Goal: Task Accomplishment & Management: Manage account settings

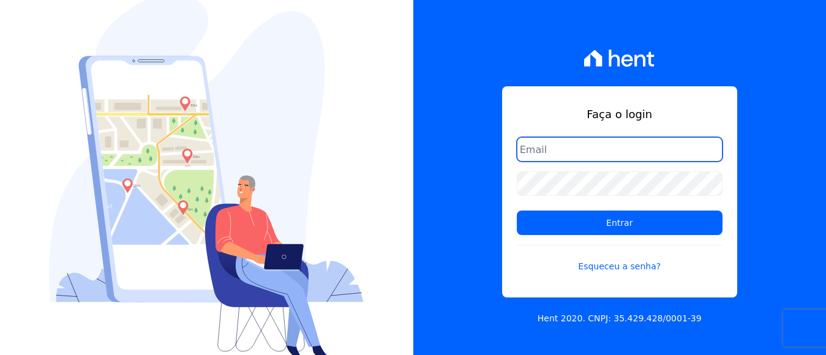
drag, startPoint x: 570, startPoint y: 142, endPoint x: 578, endPoint y: 154, distance: 14.1
click at [570, 142] on input "email" at bounding box center [620, 149] width 206 height 24
type input "financeiro@panizziconstrucoes.com.br"
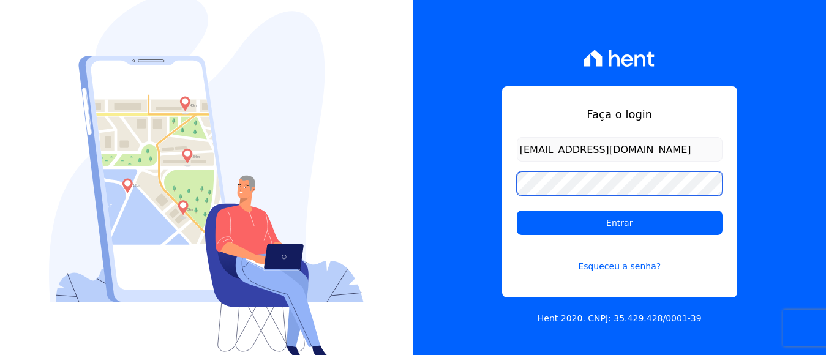
click at [517, 211] on input "Entrar" at bounding box center [620, 223] width 206 height 24
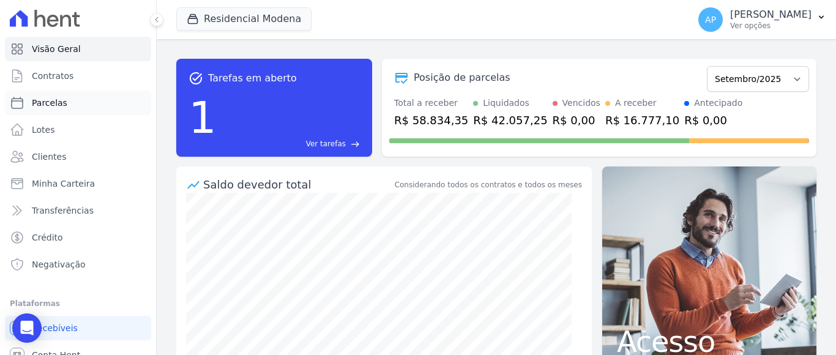
click at [55, 106] on span "Parcelas" at bounding box center [49, 103] width 35 height 12
select select
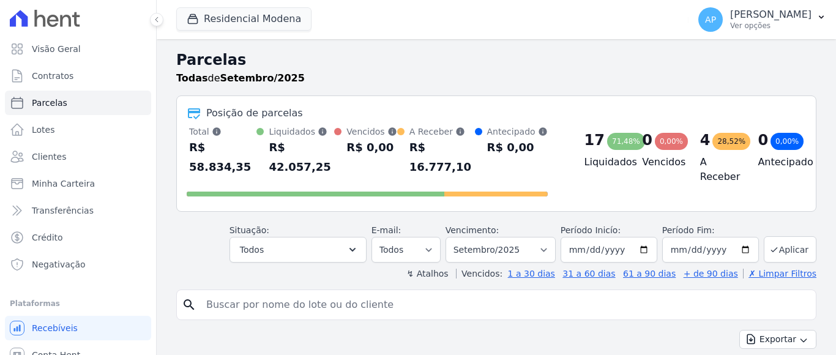
click at [54, 106] on span "Parcelas" at bounding box center [49, 103] width 35 height 12
click at [539, 237] on select "Filtrar por período ──────── Todos os meses Janeiro/2022 Fevereiro/2022 Março/2…" at bounding box center [501, 250] width 110 height 26
select select
click at [530, 237] on select "Filtrar por período ──────── Todos os meses Janeiro/2022 Fevereiro/2022 Março/2…" at bounding box center [501, 250] width 110 height 26
select select "10/2025"
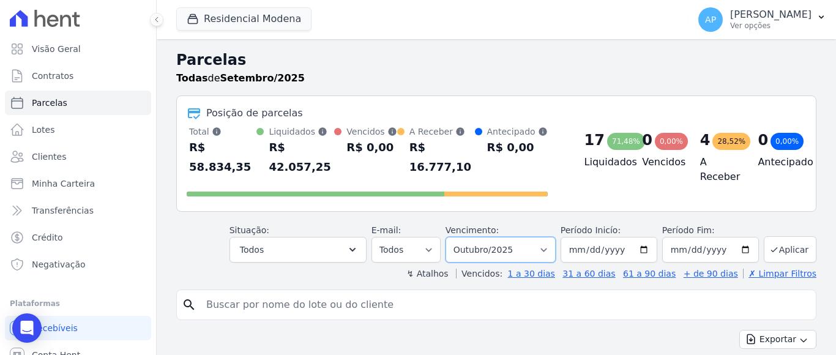
click at [452, 237] on select "Filtrar por período ──────── Todos os meses Janeiro/2022 Fevereiro/2022 Março/2…" at bounding box center [501, 250] width 110 height 26
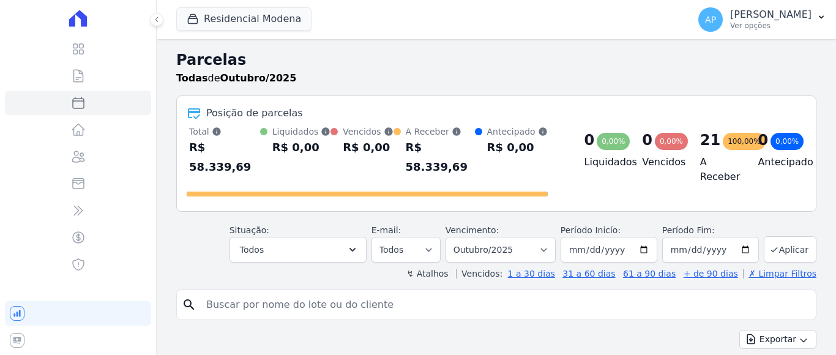
select select
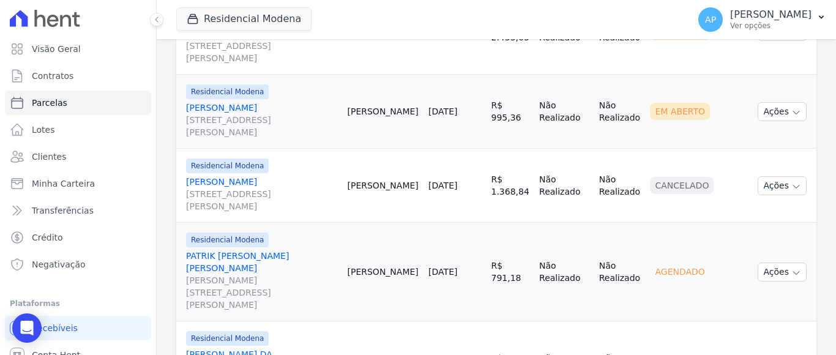
scroll to position [857, 0]
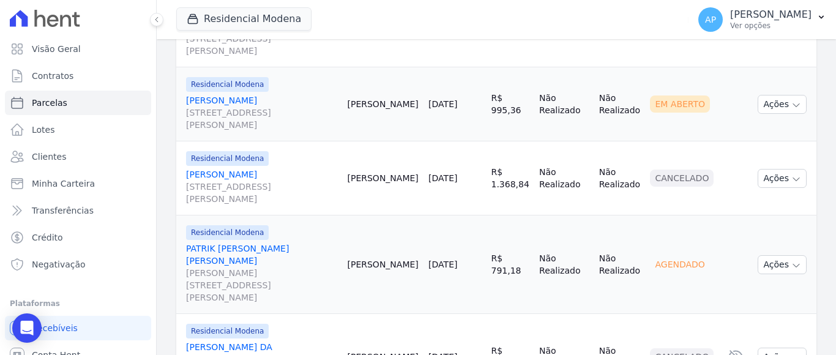
click at [252, 242] on link "PATRIK [PERSON_NAME] [PERSON_NAME] [PERSON_NAME][STREET_ADDRESS][PERSON_NAME]" at bounding box center [262, 272] width 152 height 61
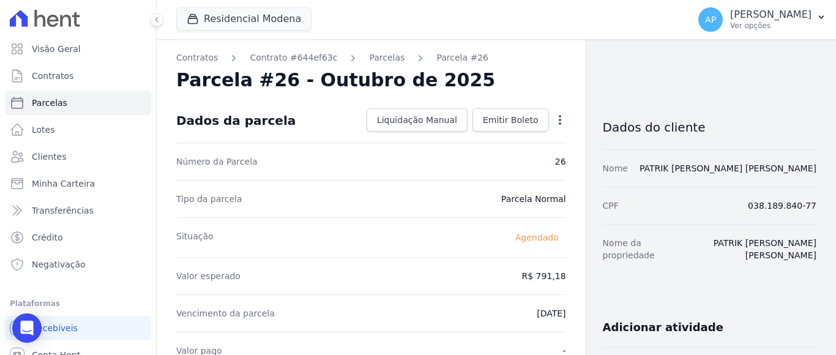
click at [554, 121] on icon "button" at bounding box center [560, 120] width 12 height 12
click at [479, 136] on link "Alterar" at bounding box center [507, 136] width 108 height 22
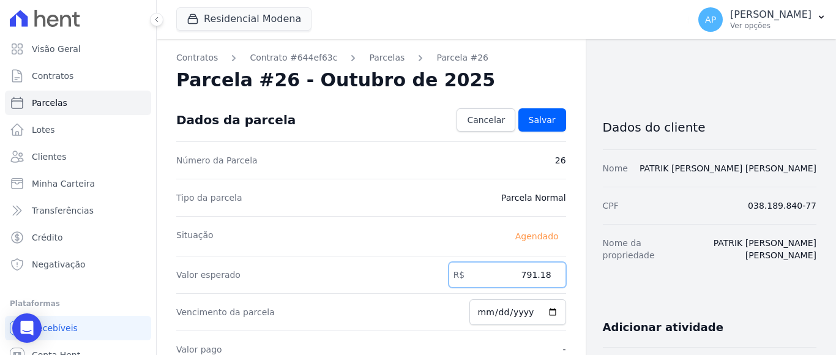
drag, startPoint x: 519, startPoint y: 275, endPoint x: 558, endPoint y: 263, distance: 41.2
click at [548, 274] on input "791.18" at bounding box center [508, 275] width 118 height 26
type input "792.15"
click at [524, 122] on link "Salvar" at bounding box center [542, 119] width 48 height 23
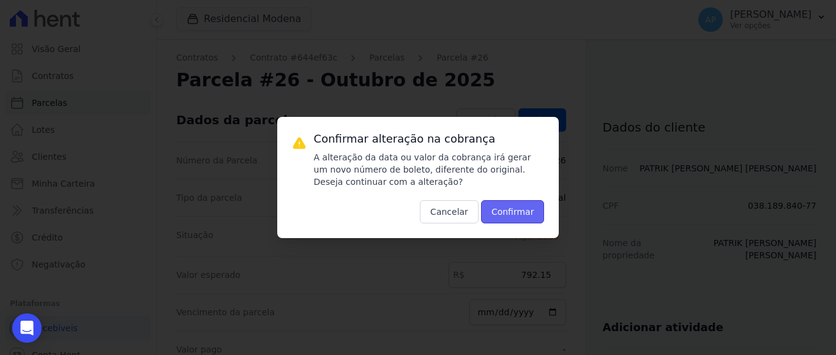
click at [515, 207] on button "Confirmar" at bounding box center [513, 211] width 64 height 23
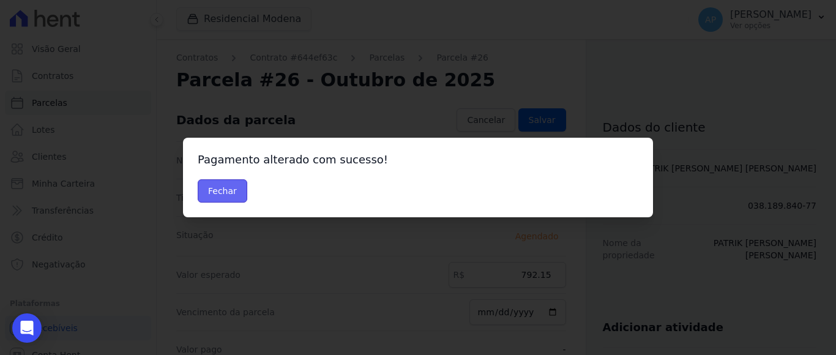
click at [233, 186] on button "Fechar" at bounding box center [223, 190] width 50 height 23
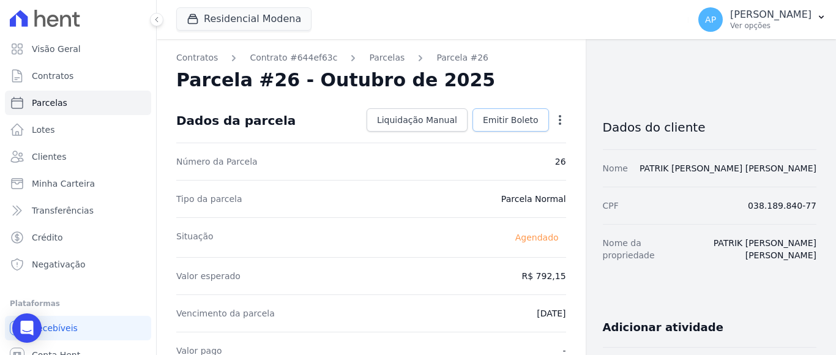
click at [500, 120] on span "Emitir Boleto" at bounding box center [511, 120] width 56 height 12
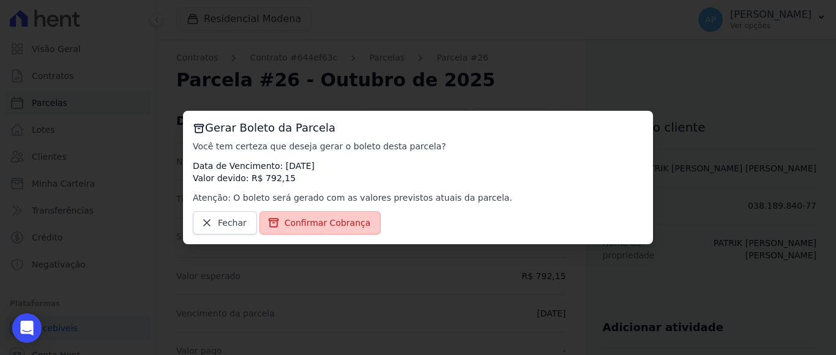
click at [332, 225] on span "Confirmar Cobrança" at bounding box center [328, 223] width 86 height 12
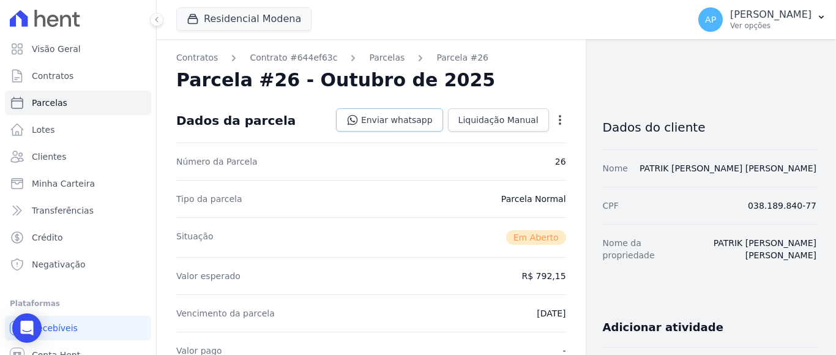
click at [414, 118] on link "Enviar whatsapp" at bounding box center [389, 119] width 107 height 23
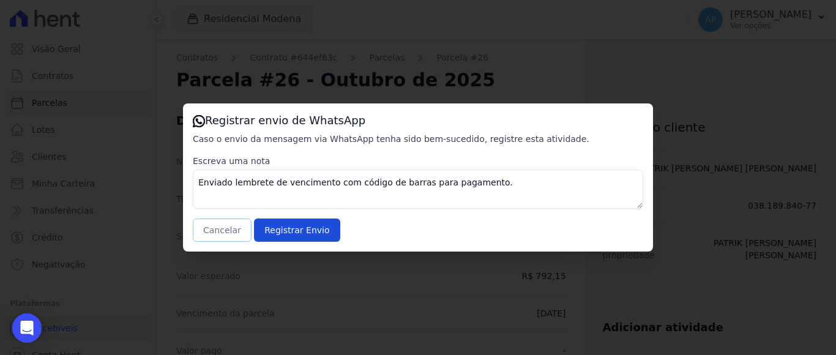
click at [221, 232] on button "Cancelar" at bounding box center [222, 229] width 59 height 23
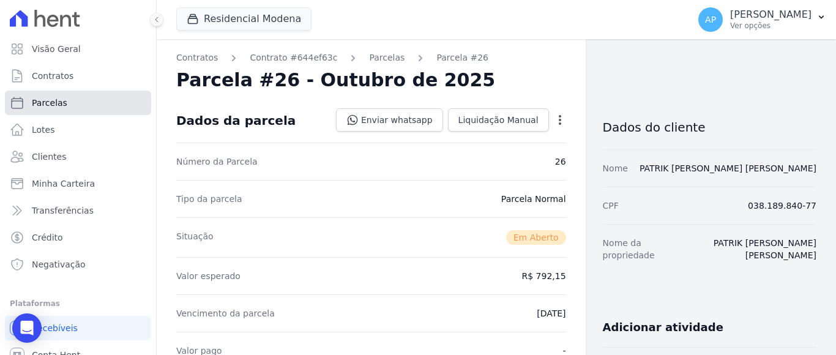
click at [52, 105] on span "Parcelas" at bounding box center [49, 103] width 35 height 12
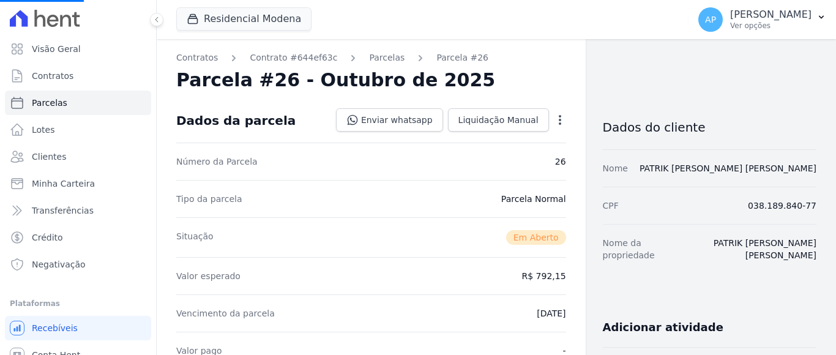
select select
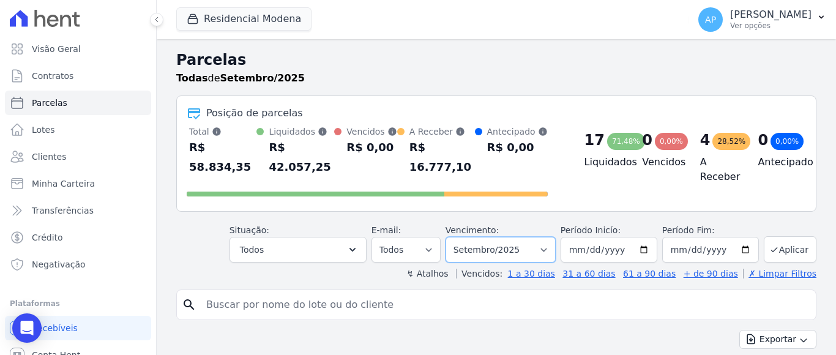
click at [523, 237] on select "Filtrar por período ──────── Todos os meses Janeiro/2022 Fevereiro/2022 Março/2…" at bounding box center [501, 250] width 110 height 26
select select "10/2025"
click at [452, 237] on select "Filtrar por período ──────── Todos os meses Janeiro/2022 Fevereiro/2022 Março/2…" at bounding box center [501, 250] width 110 height 26
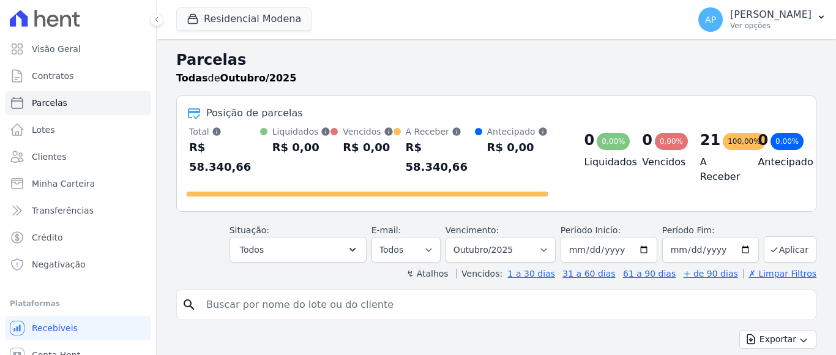
select select
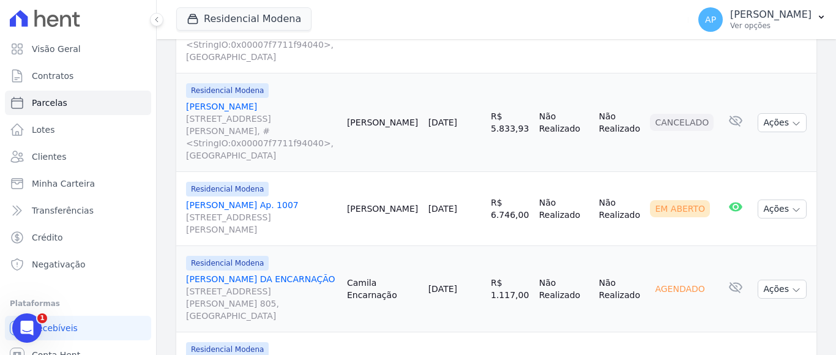
scroll to position [1714, 0]
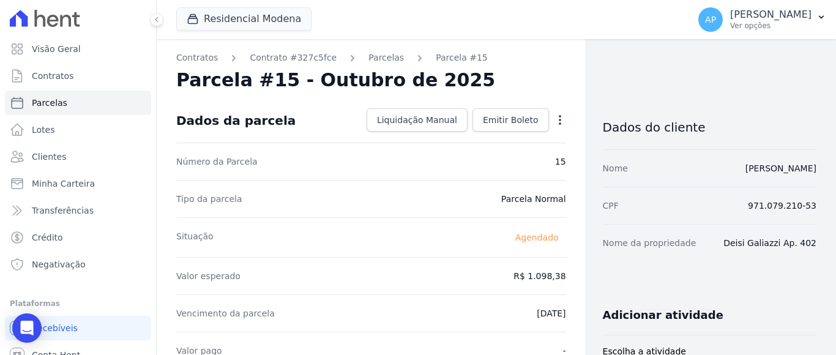
click at [554, 117] on icon "button" at bounding box center [560, 120] width 12 height 12
click at [480, 135] on link "Alterar" at bounding box center [507, 136] width 108 height 22
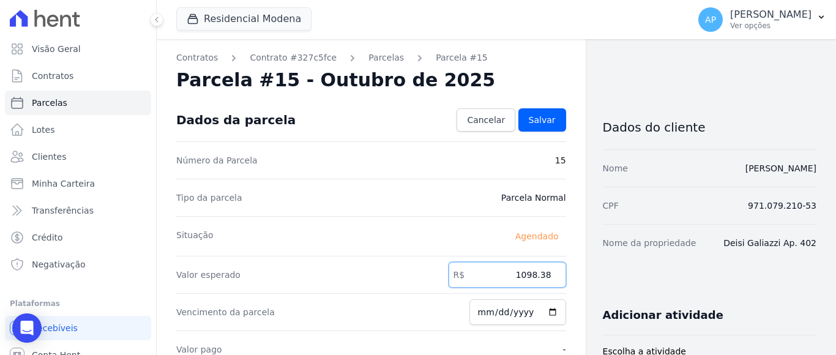
drag, startPoint x: 515, startPoint y: 274, endPoint x: 558, endPoint y: 276, distance: 42.9
click at [551, 277] on input "1098.38" at bounding box center [508, 275] width 118 height 26
type input "1090.30"
click at [551, 120] on link "Salvar" at bounding box center [542, 119] width 48 height 23
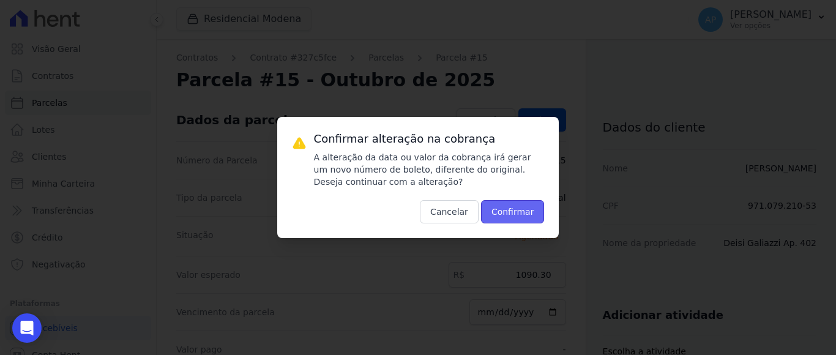
click at [493, 209] on button "Confirmar" at bounding box center [513, 211] width 64 height 23
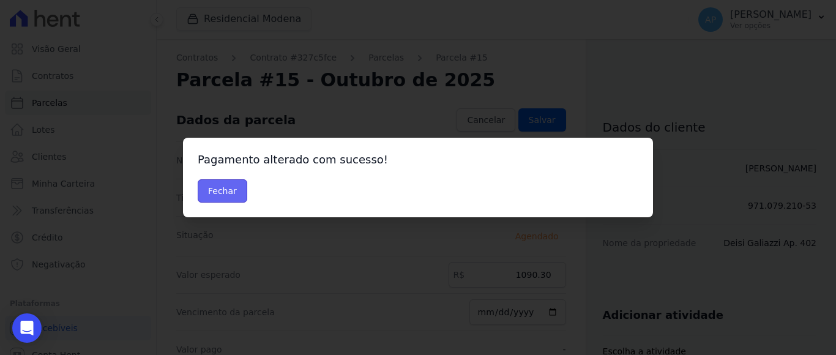
click at [223, 185] on button "Fechar" at bounding box center [223, 190] width 50 height 23
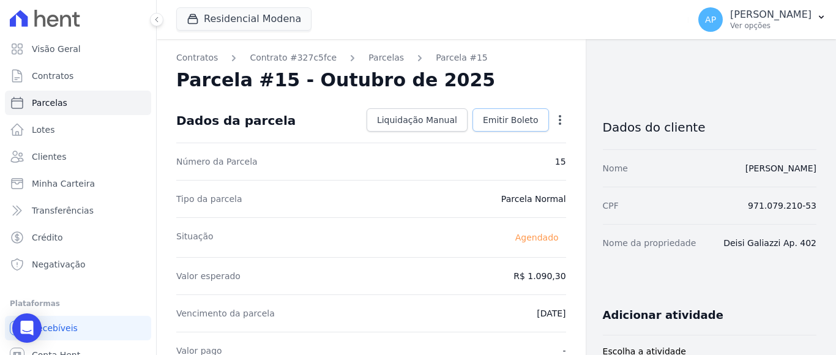
click at [525, 118] on span "Emitir Boleto" at bounding box center [511, 120] width 56 height 12
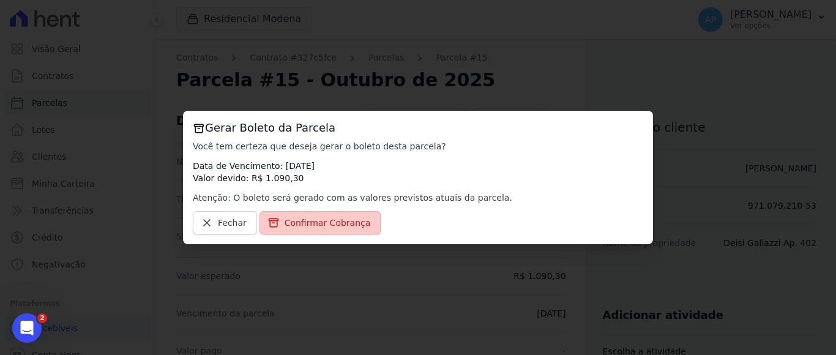
click at [342, 222] on span "Confirmar Cobrança" at bounding box center [328, 223] width 86 height 12
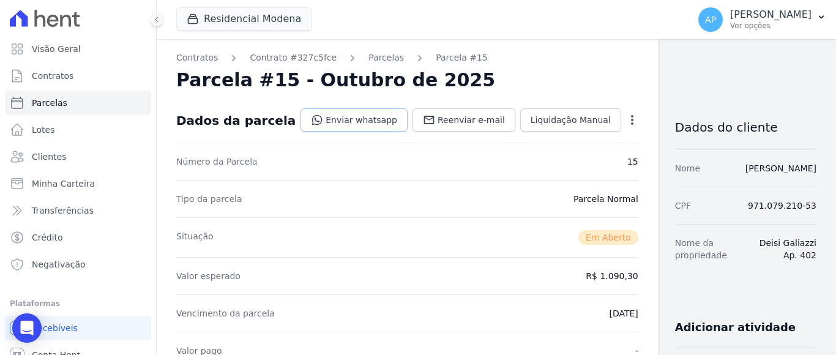
click at [358, 118] on link "Enviar whatsapp" at bounding box center [353, 119] width 107 height 23
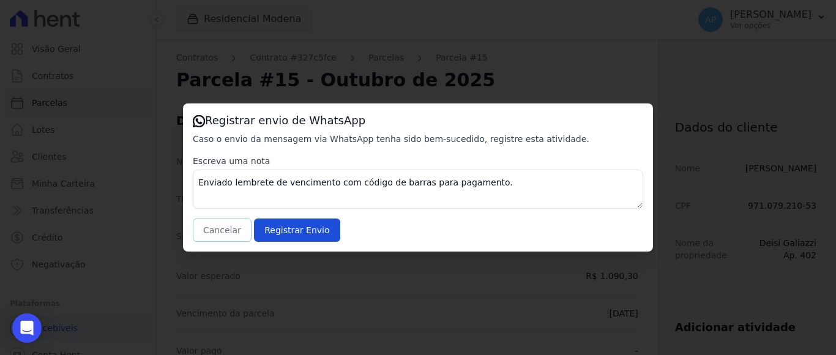
click at [218, 234] on button "Cancelar" at bounding box center [222, 229] width 59 height 23
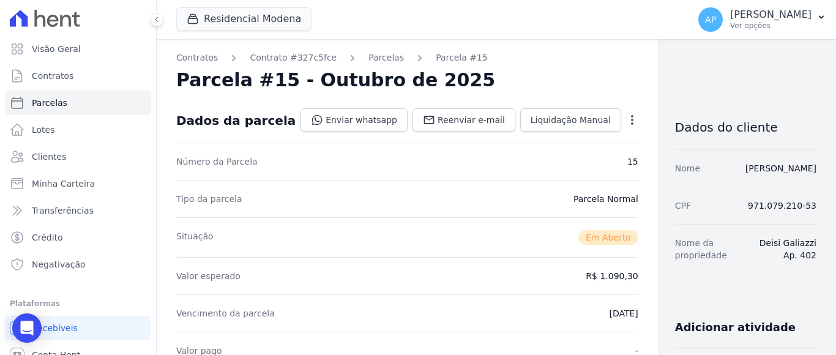
click at [626, 119] on icon "button" at bounding box center [632, 120] width 12 height 12
click at [526, 136] on link "Alterar" at bounding box center [580, 136] width 108 height 22
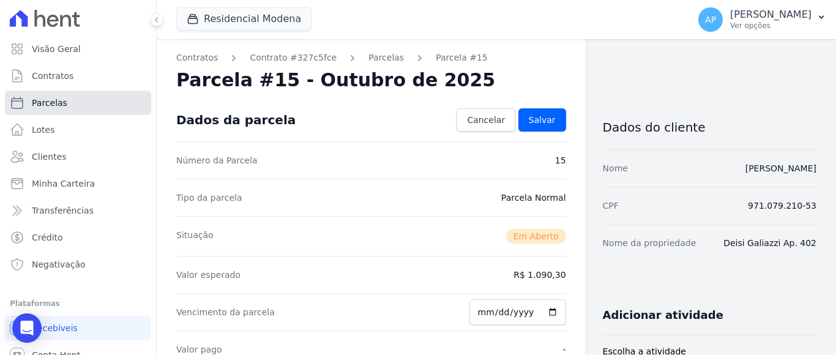
click at [61, 102] on span "Parcelas" at bounding box center [49, 103] width 35 height 12
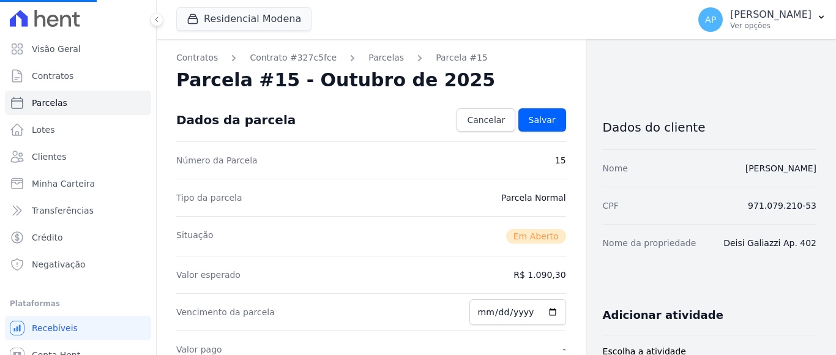
select select
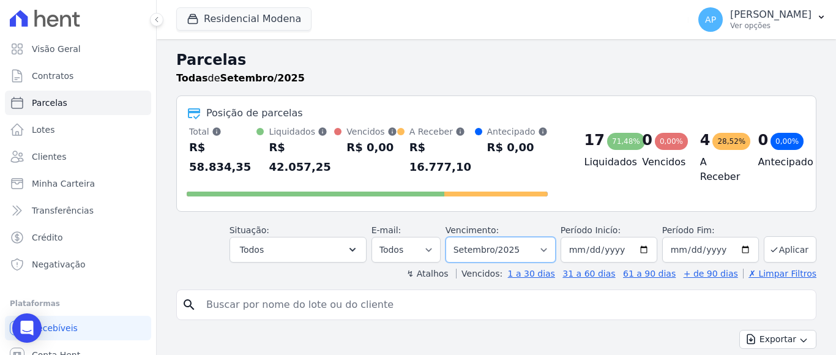
drag, startPoint x: 526, startPoint y: 232, endPoint x: 526, endPoint y: 222, distance: 9.8
click at [526, 237] on select "Filtrar por período ──────── Todos os meses Janeiro/2022 Fevereiro/2022 Março/2…" at bounding box center [501, 250] width 110 height 26
select select "10/2025"
click at [452, 237] on select "Filtrar por período ──────── Todos os meses Janeiro/2022 Fevereiro/2022 Março/2…" at bounding box center [501, 250] width 110 height 26
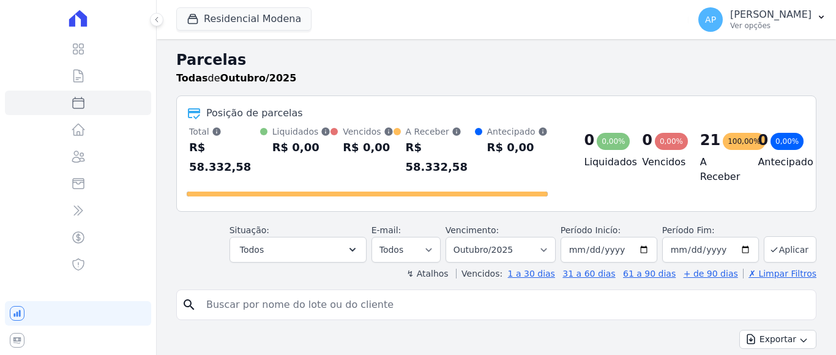
select select
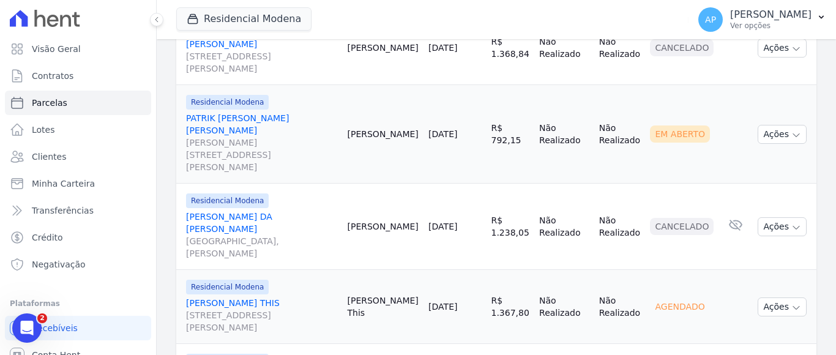
scroll to position [1102, 0]
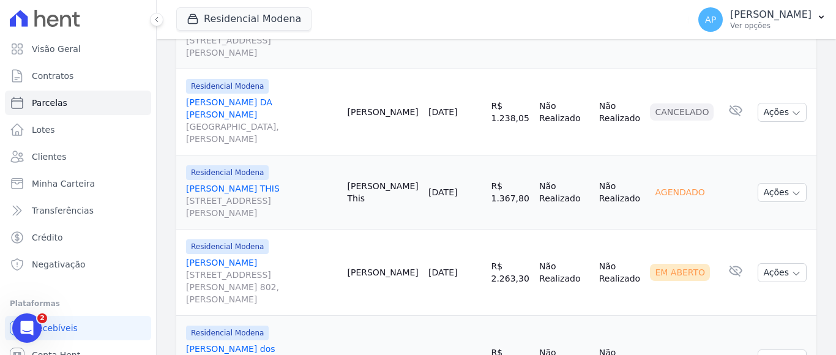
click at [230, 195] on span "[STREET_ADDRESS][PERSON_NAME]" at bounding box center [262, 207] width 152 height 24
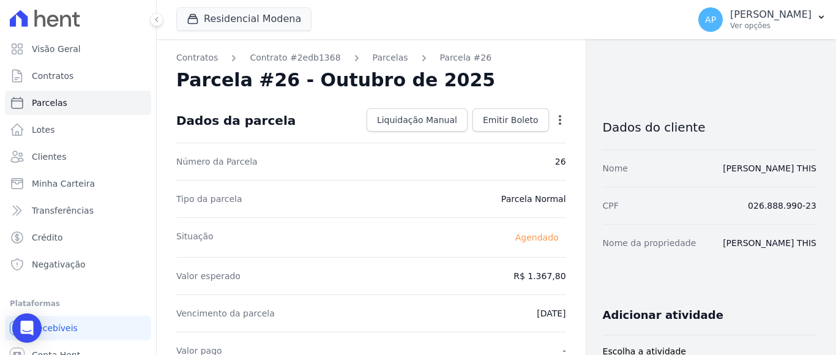
click at [554, 122] on icon "button" at bounding box center [560, 120] width 12 height 12
click at [464, 136] on link "Alterar" at bounding box center [507, 136] width 108 height 22
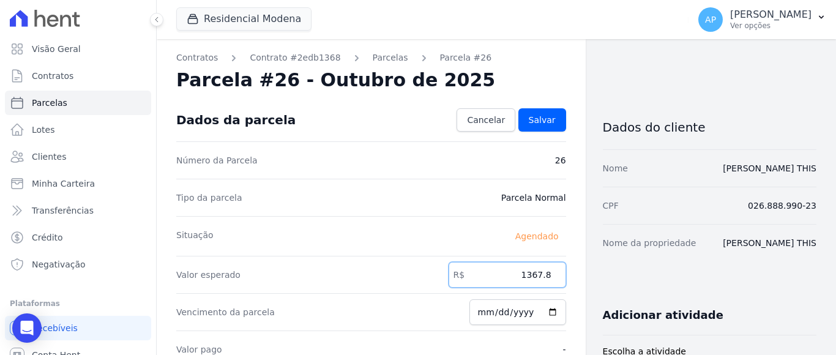
drag, startPoint x: 520, startPoint y: 275, endPoint x: 565, endPoint y: 272, distance: 45.4
type input "1359.20"
click at [536, 121] on span "Salvar" at bounding box center [542, 120] width 27 height 12
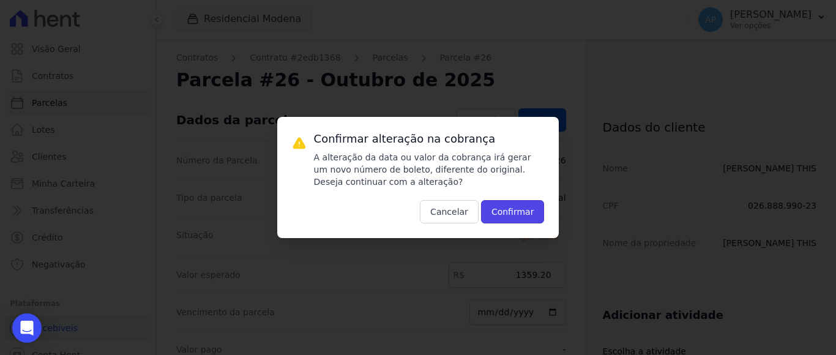
click at [511, 206] on button "Confirmar" at bounding box center [513, 211] width 64 height 23
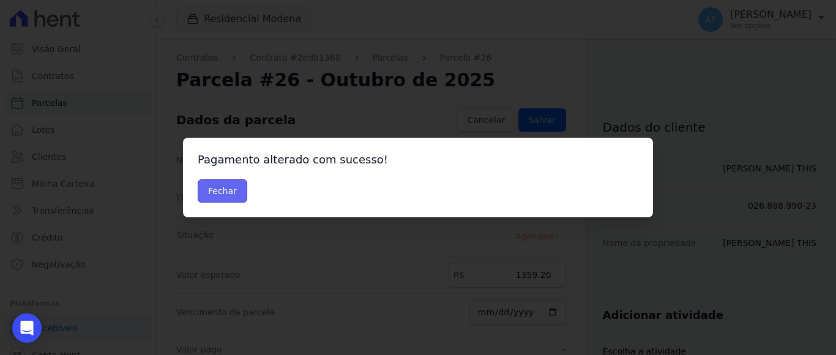
click at [232, 192] on button "Fechar" at bounding box center [223, 190] width 50 height 23
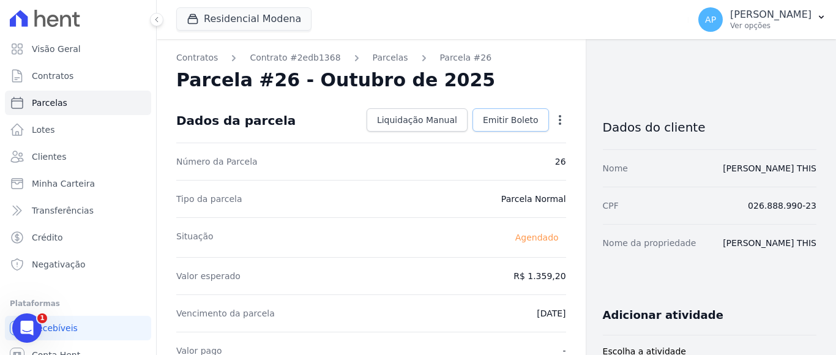
click at [501, 122] on span "Emitir Boleto" at bounding box center [511, 120] width 56 height 12
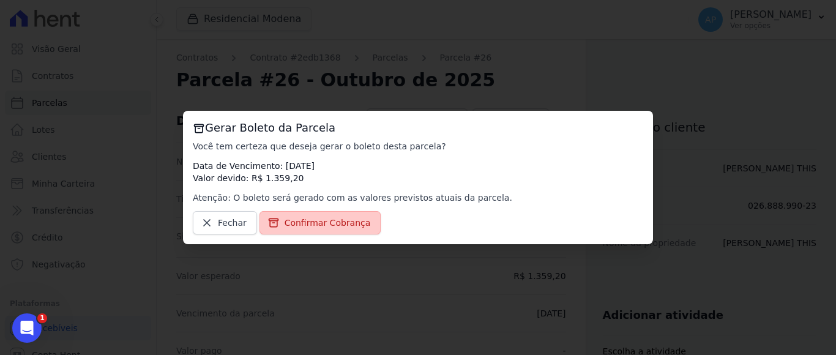
click at [335, 217] on span "Confirmar Cobrança" at bounding box center [328, 223] width 86 height 12
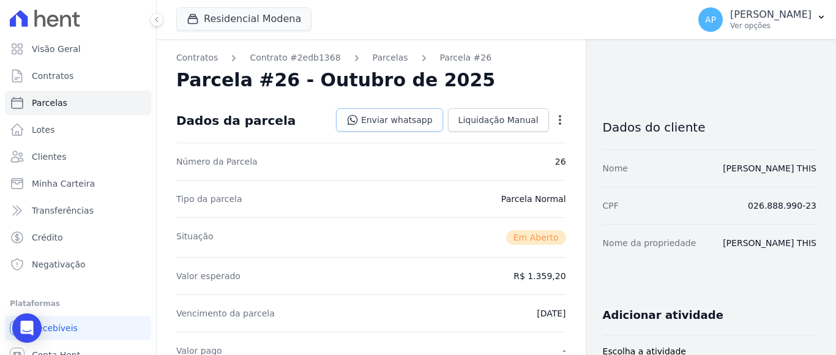
click at [417, 118] on link "Enviar whatsapp" at bounding box center [389, 119] width 107 height 23
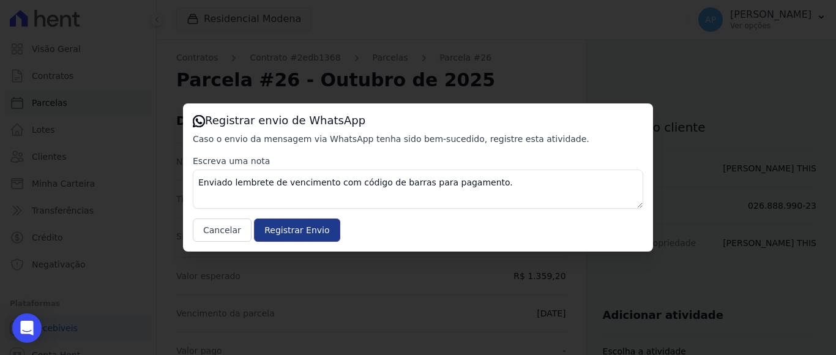
click at [272, 230] on input "Registrar Envio" at bounding box center [297, 229] width 86 height 23
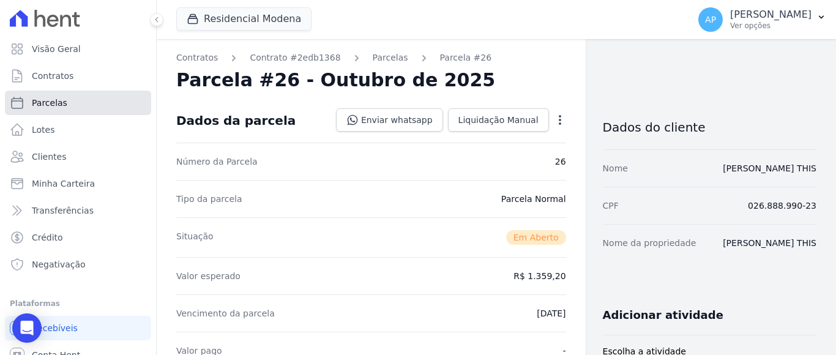
click at [83, 100] on link "Parcelas" at bounding box center [78, 103] width 146 height 24
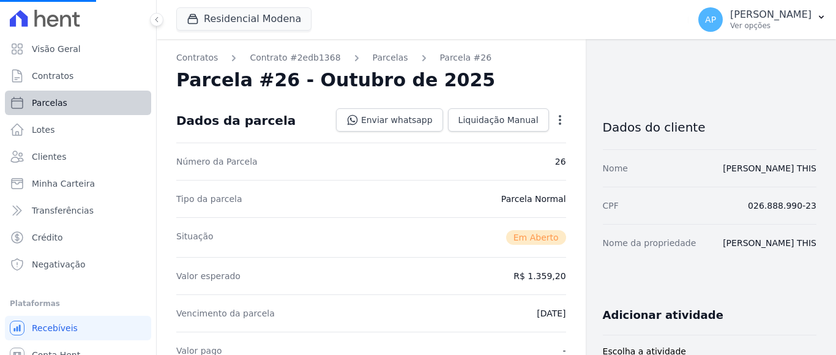
select select
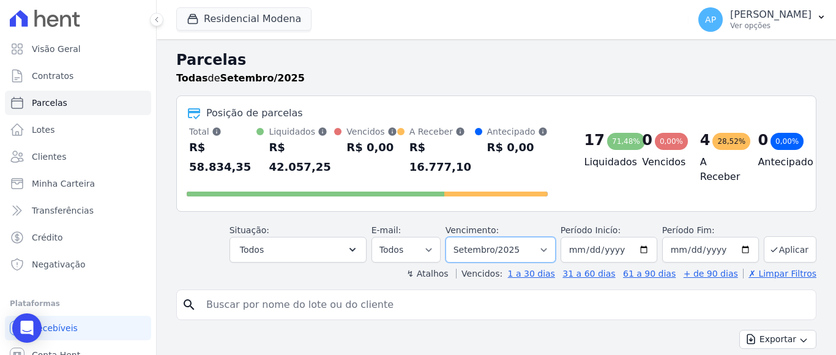
click at [542, 237] on select "[GEOGRAPHIC_DATA] por período ──────── Todos os meses Janeiro/2022 Fevereiro/20…" at bounding box center [501, 250] width 110 height 26
select select "10/2025"
click at [452, 237] on select "[GEOGRAPHIC_DATA] por período ──────── Todos os meses Janeiro/2022 Fevereiro/20…" at bounding box center [501, 250] width 110 height 26
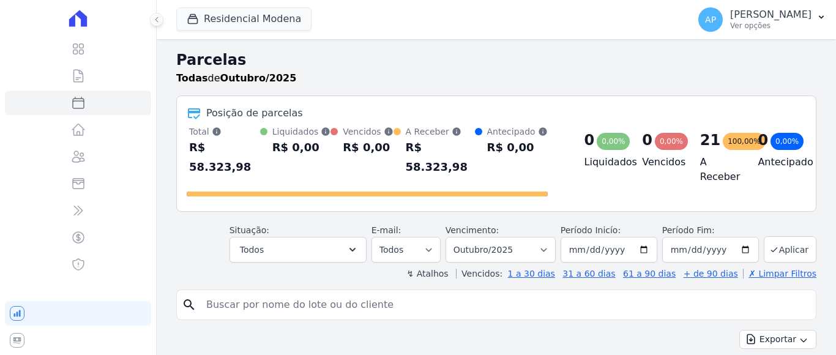
select select
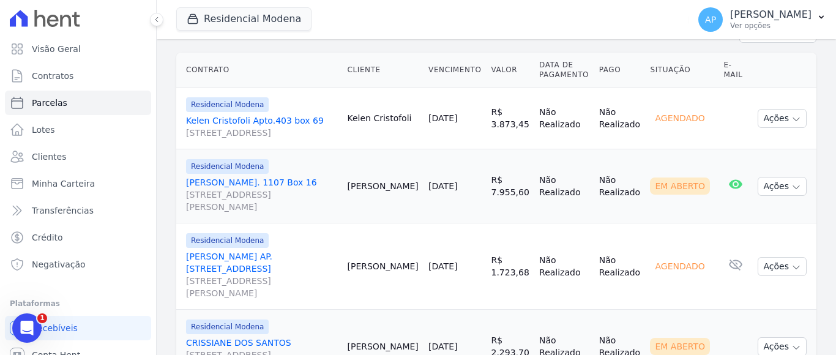
click at [264, 250] on link "Roberta Girardi AP. 605 Box 30 Rua Giácomo Baccin, 1569, Bloco L ap. 202, Apare…" at bounding box center [262, 274] width 152 height 49
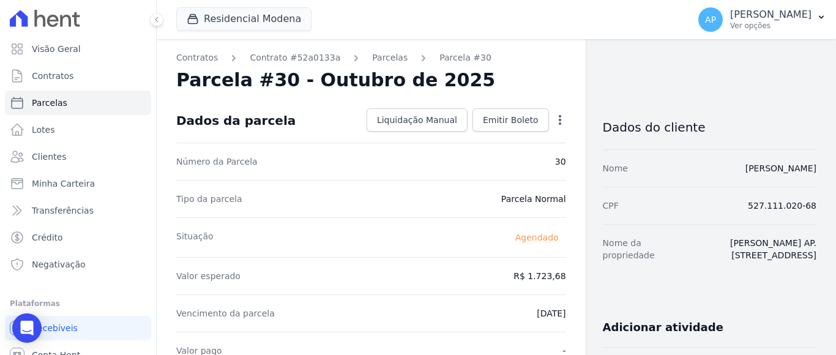
click at [554, 114] on icon "button" at bounding box center [560, 120] width 12 height 12
click at [463, 131] on link "Alterar" at bounding box center [507, 136] width 108 height 22
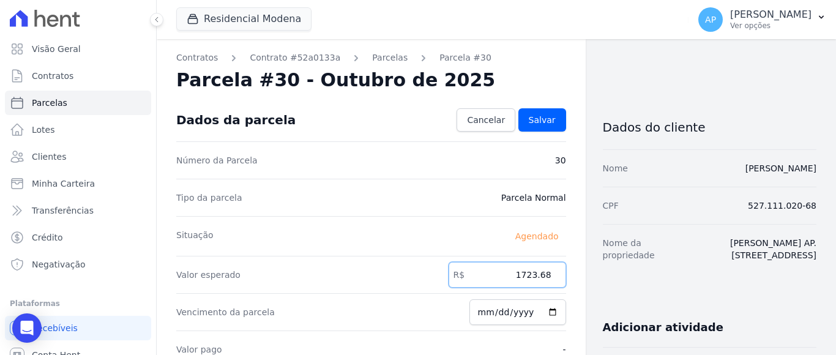
drag, startPoint x: 515, startPoint y: 272, endPoint x: 552, endPoint y: 272, distance: 36.7
click at [552, 272] on input "1723.68" at bounding box center [508, 275] width 118 height 26
type input "1727.25"
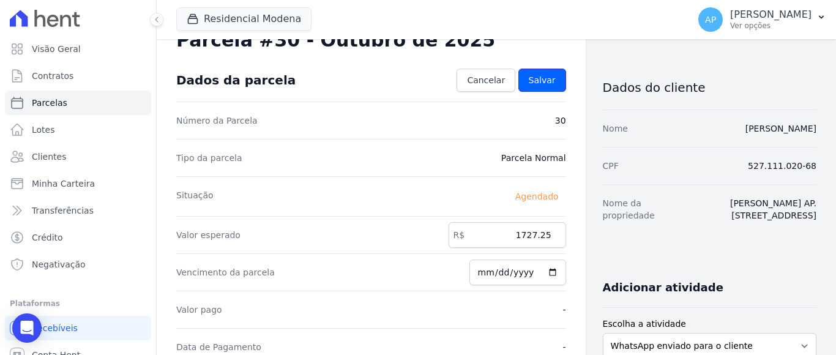
scroll to position [61, 0]
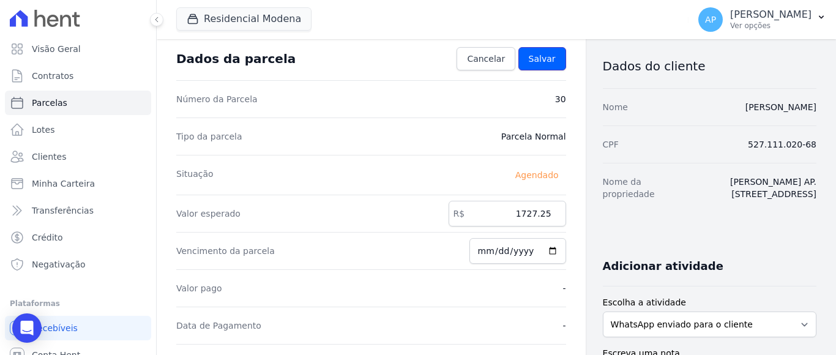
click at [539, 62] on span "Salvar" at bounding box center [542, 59] width 27 height 12
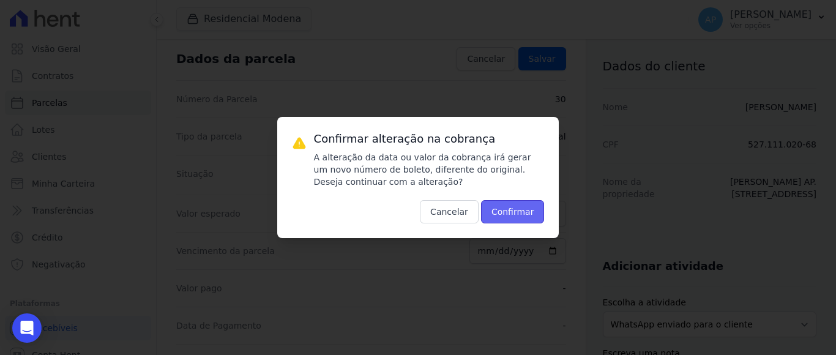
click at [501, 214] on button "Confirmar" at bounding box center [513, 211] width 64 height 23
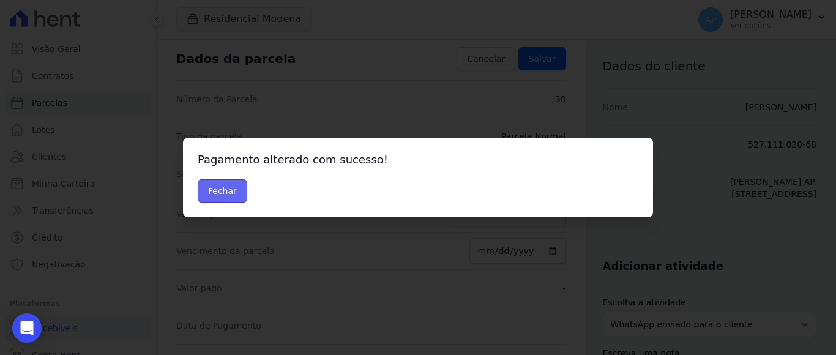
click at [234, 194] on button "Fechar" at bounding box center [223, 190] width 50 height 23
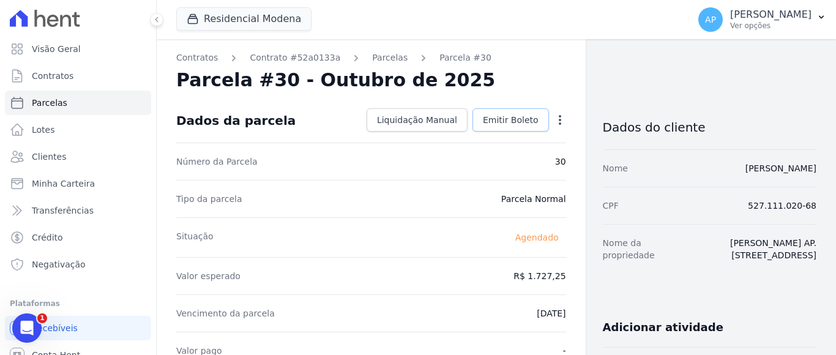
click at [507, 119] on span "Emitir Boleto" at bounding box center [511, 120] width 56 height 12
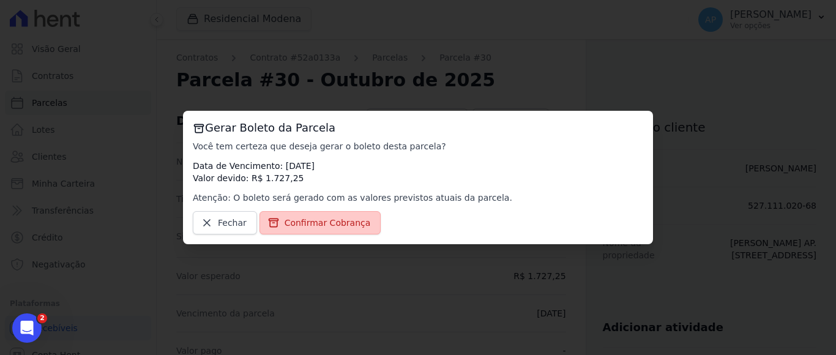
click at [318, 220] on span "Confirmar Cobrança" at bounding box center [328, 223] width 86 height 12
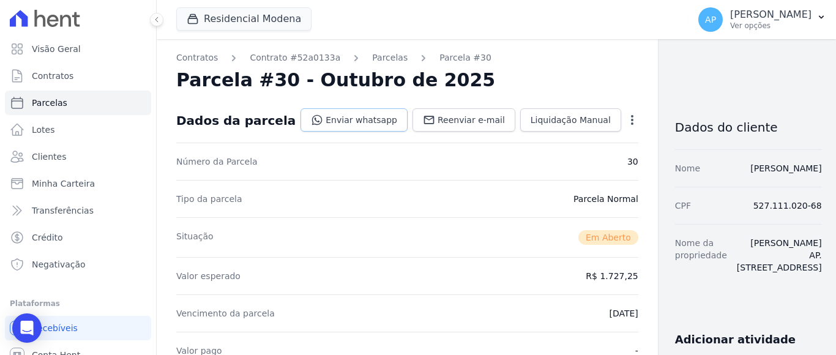
click at [351, 122] on link "Enviar whatsapp" at bounding box center [353, 119] width 107 height 23
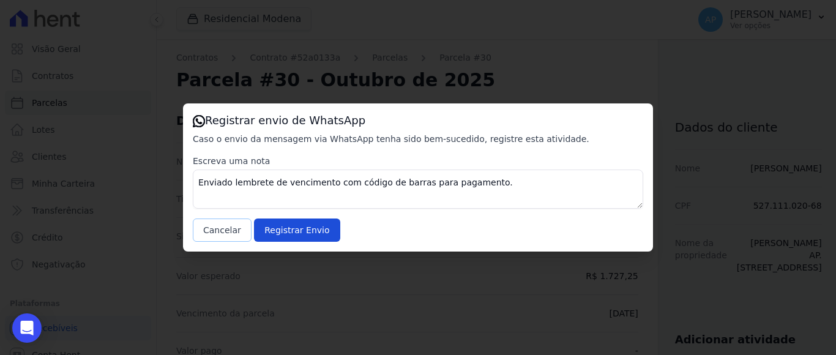
click at [231, 225] on button "Cancelar" at bounding box center [222, 229] width 59 height 23
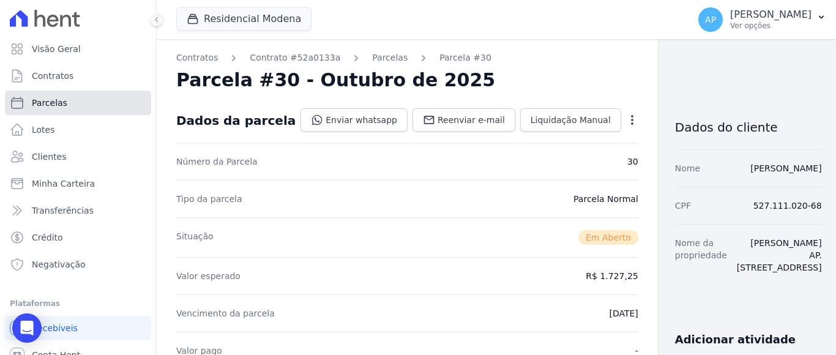
click at [67, 100] on link "Parcelas" at bounding box center [78, 103] width 146 height 24
select select
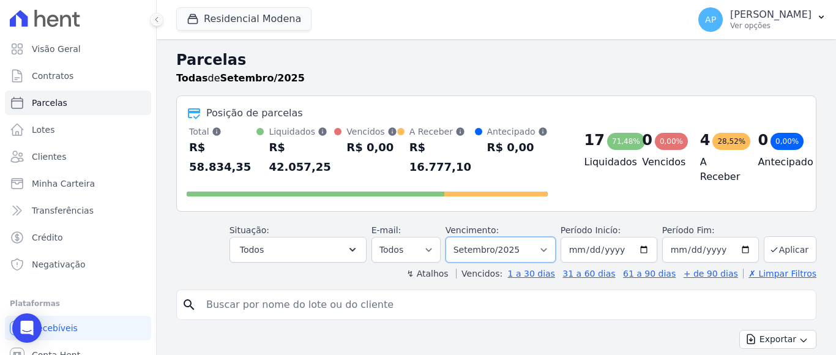
click at [541, 237] on select "[GEOGRAPHIC_DATA] por período ──────── Todos os meses Janeiro/2022 Fevereiro/20…" at bounding box center [501, 250] width 110 height 26
select select "10/2025"
click at [452, 237] on select "[GEOGRAPHIC_DATA] por período ──────── Todos os meses Janeiro/2022 Fevereiro/20…" at bounding box center [501, 250] width 110 height 26
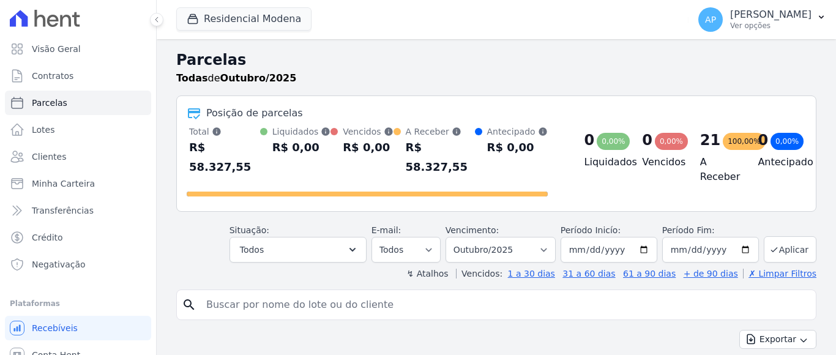
select select
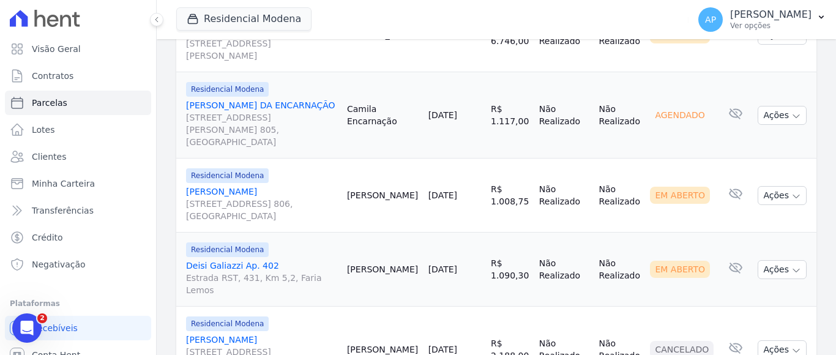
scroll to position [1827, 0]
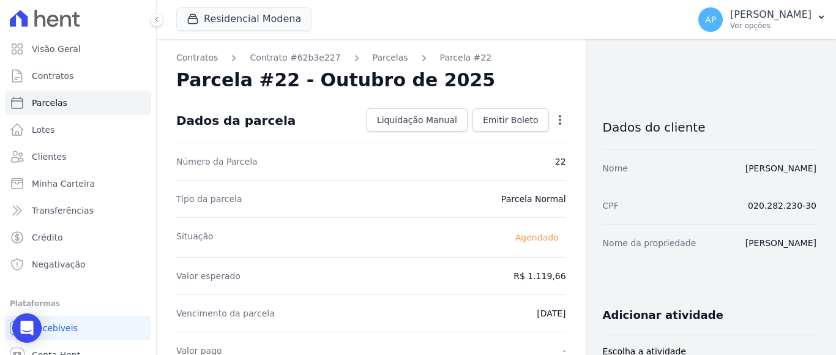
click at [555, 121] on icon "button" at bounding box center [560, 120] width 12 height 12
click at [474, 137] on link "Alterar" at bounding box center [507, 136] width 108 height 22
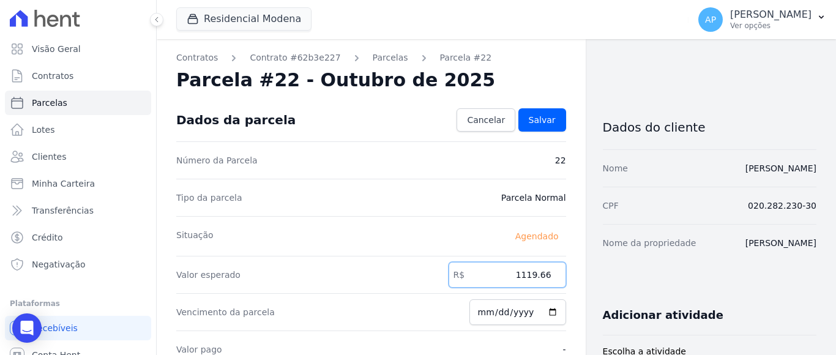
drag, startPoint x: 516, startPoint y: 274, endPoint x: 548, endPoint y: 275, distance: 32.5
click at [548, 275] on input "1119.66" at bounding box center [508, 275] width 118 height 26
type input "1123.20"
click at [542, 124] on span "Salvar" at bounding box center [542, 120] width 27 height 12
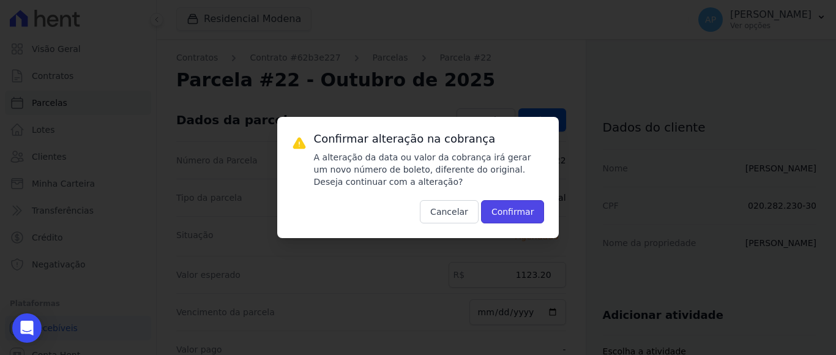
drag, startPoint x: 499, startPoint y: 207, endPoint x: 507, endPoint y: 205, distance: 7.7
click at [500, 207] on button "Confirmar" at bounding box center [513, 211] width 64 height 23
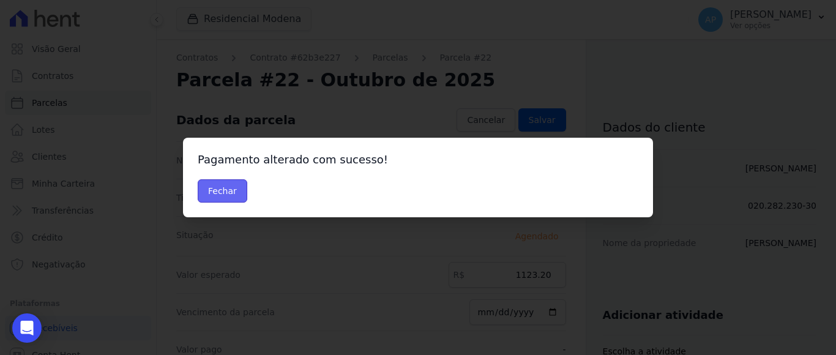
click at [220, 188] on button "Fechar" at bounding box center [223, 190] width 50 height 23
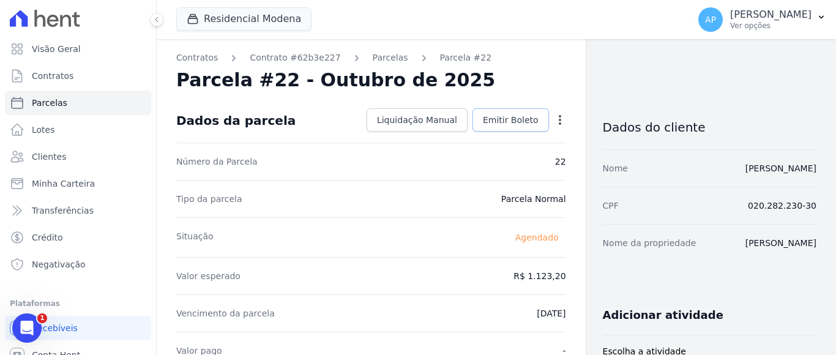
click at [498, 116] on span "Emitir Boleto" at bounding box center [511, 120] width 56 height 12
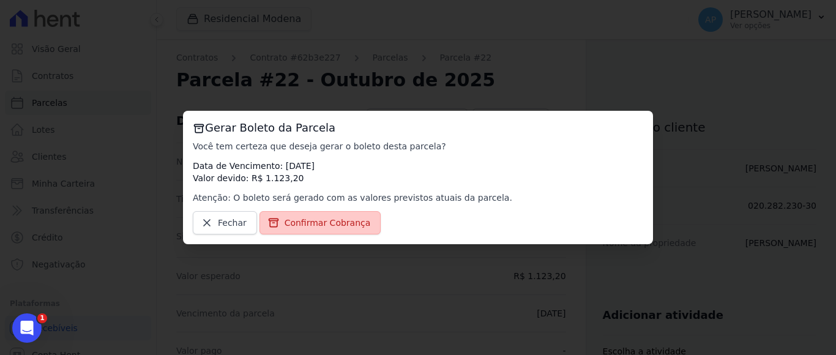
click at [329, 218] on span "Confirmar Cobrança" at bounding box center [328, 223] width 86 height 12
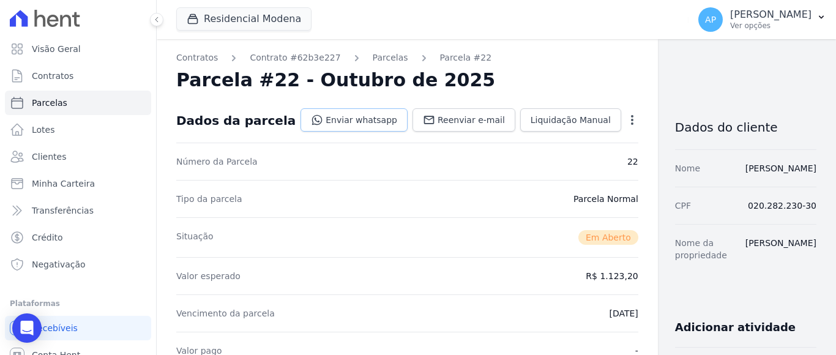
click at [332, 121] on link "Enviar whatsapp" at bounding box center [353, 119] width 107 height 23
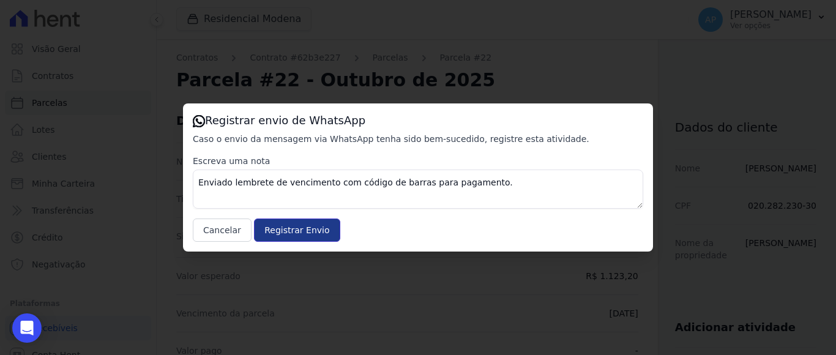
click at [285, 222] on input "Registrar Envio" at bounding box center [297, 229] width 86 height 23
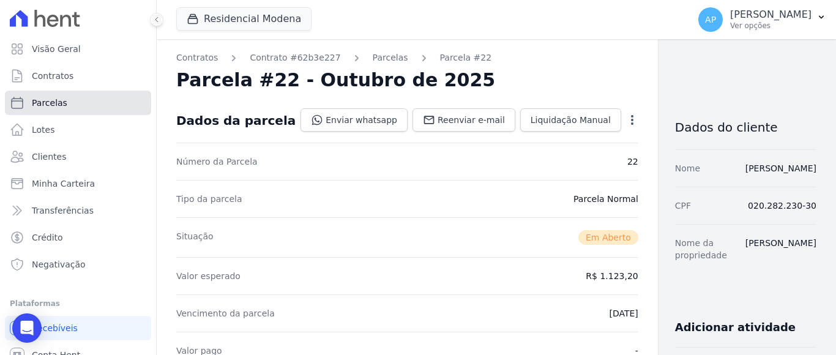
click at [57, 100] on span "Parcelas" at bounding box center [49, 103] width 35 height 12
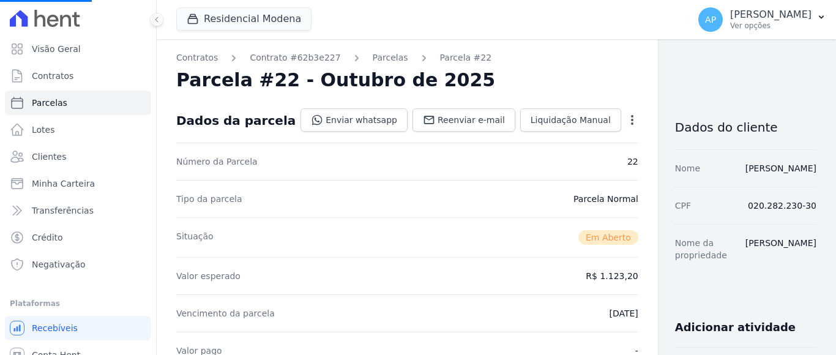
select select
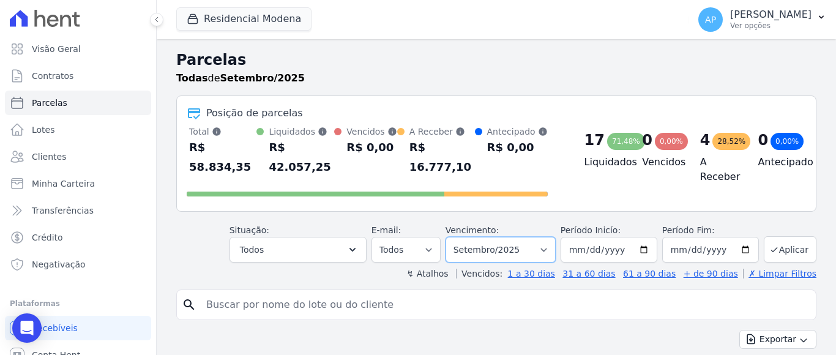
click at [534, 237] on select "Filtrar por período ──────── Todos os meses Janeiro/2022 Fevereiro/2022 Março/2…" at bounding box center [501, 250] width 110 height 26
select select "10/2025"
click at [452, 237] on select "Filtrar por período ──────── Todos os meses Janeiro/2022 Fevereiro/2022 Março/2…" at bounding box center [501, 250] width 110 height 26
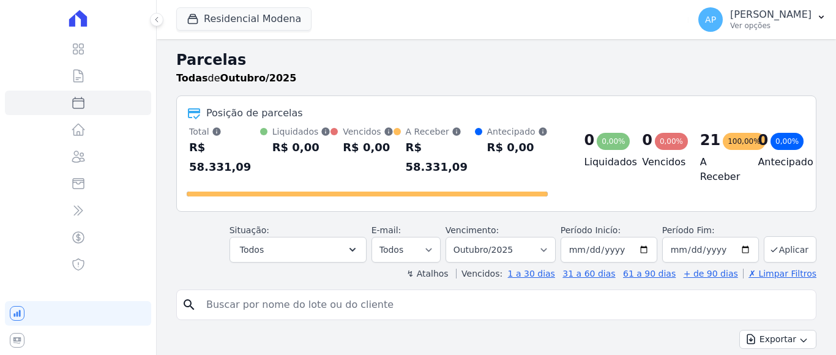
select select
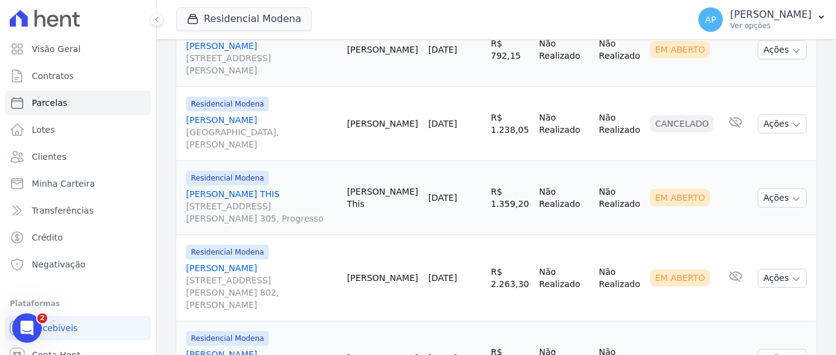
scroll to position [1102, 0]
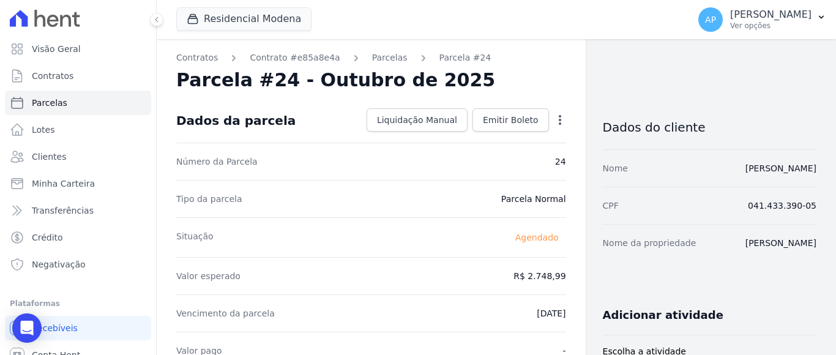
drag, startPoint x: 551, startPoint y: 121, endPoint x: 495, endPoint y: 134, distance: 57.8
click at [554, 121] on icon "button" at bounding box center [560, 120] width 12 height 12
click at [466, 138] on link "Alterar" at bounding box center [507, 136] width 108 height 22
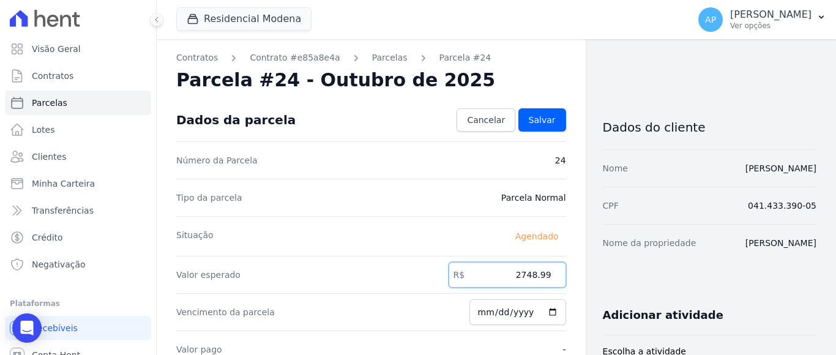
drag, startPoint x: 515, startPoint y: 275, endPoint x: 558, endPoint y: 275, distance: 42.8
click at [558, 275] on input "2748.99" at bounding box center [508, 275] width 118 height 26
type input "2747.60"
click at [535, 115] on span "Salvar" at bounding box center [542, 120] width 27 height 12
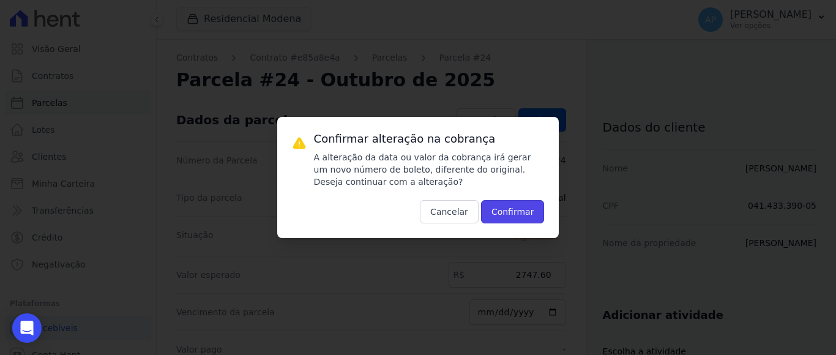
click at [517, 206] on button "Confirmar" at bounding box center [513, 211] width 64 height 23
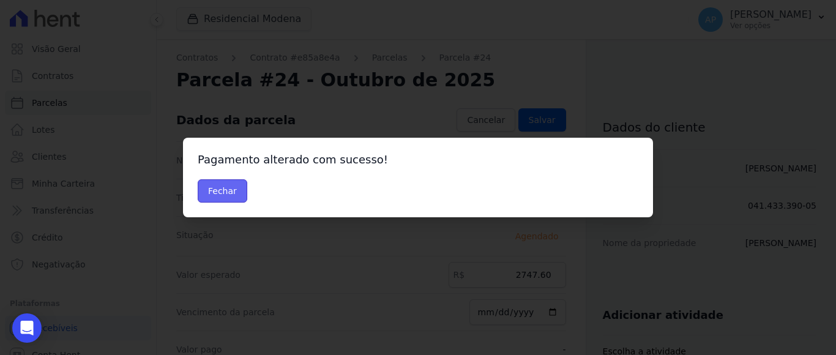
click at [228, 185] on button "Fechar" at bounding box center [223, 190] width 50 height 23
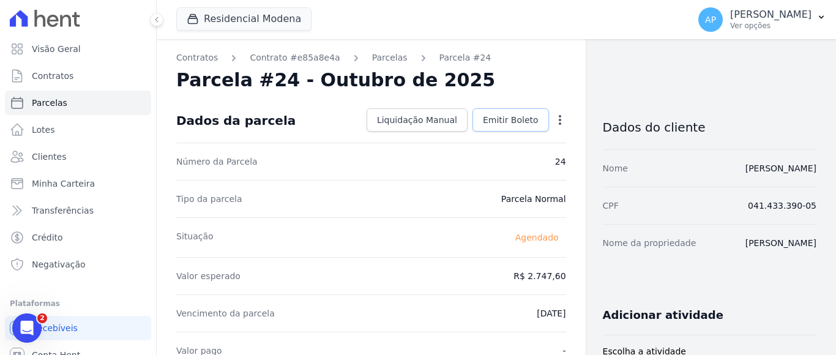
click at [517, 119] on span "Emitir Boleto" at bounding box center [511, 120] width 56 height 12
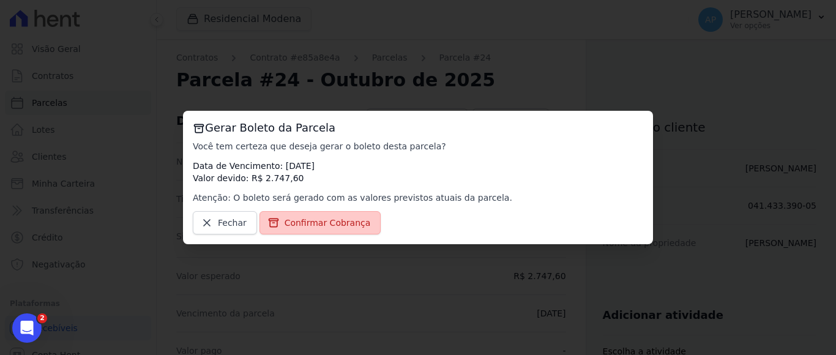
click at [304, 221] on span "Confirmar Cobrança" at bounding box center [328, 223] width 86 height 12
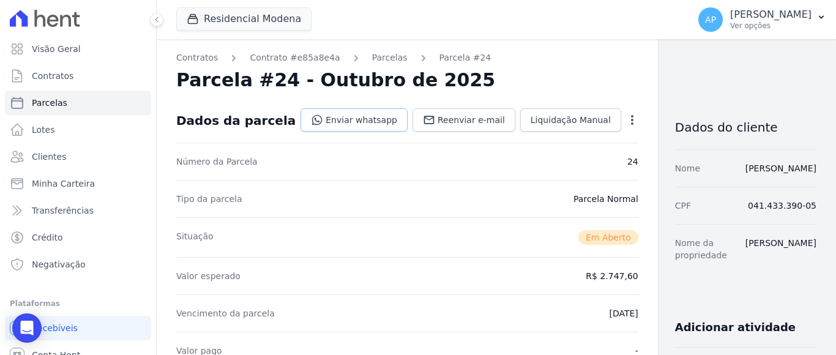
click at [333, 119] on link "Enviar whatsapp" at bounding box center [353, 119] width 107 height 23
